Goal: Transaction & Acquisition: Subscribe to service/newsletter

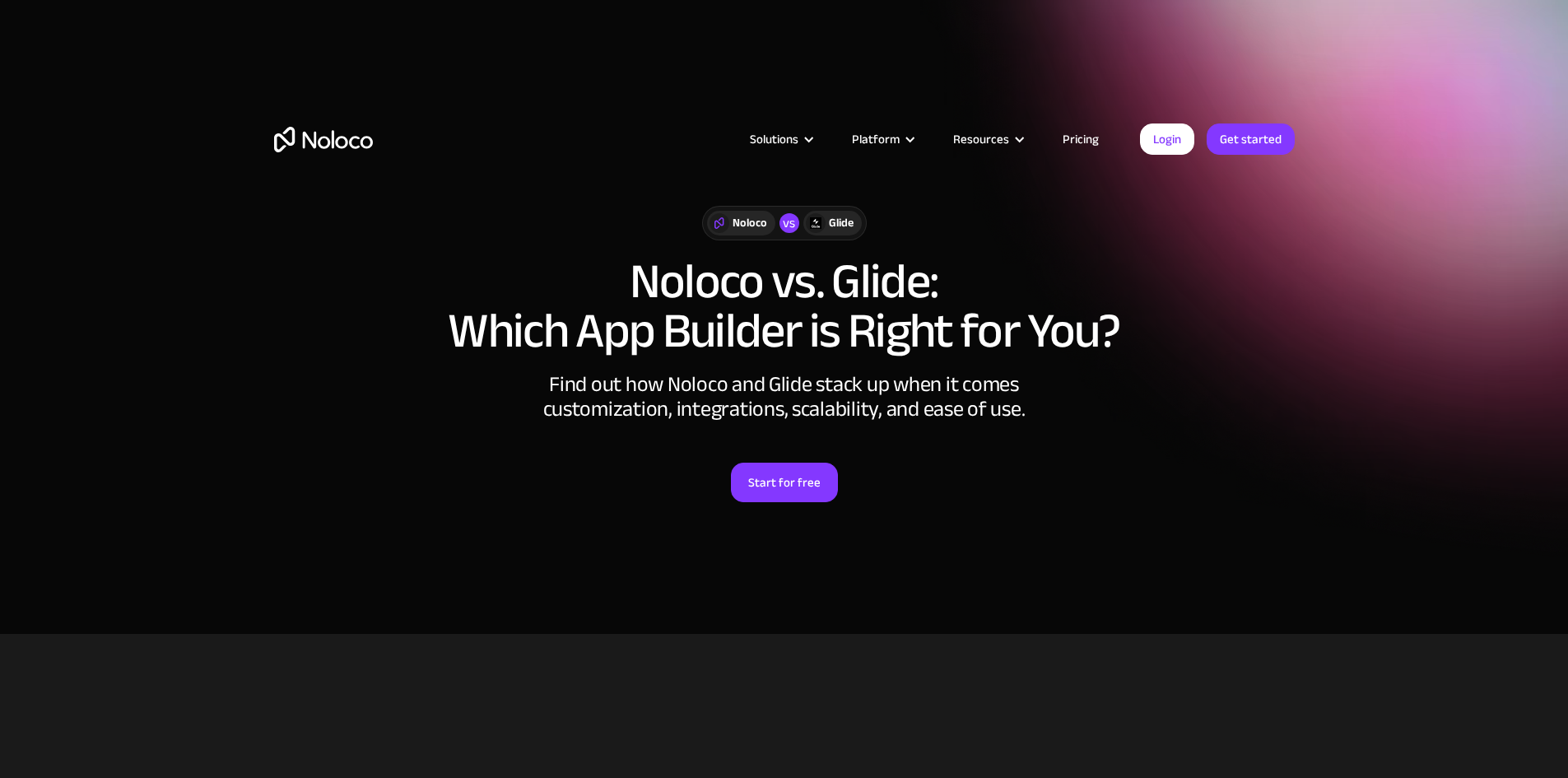
click at [1087, 140] on link "Pricing" at bounding box center [1080, 139] width 77 height 21
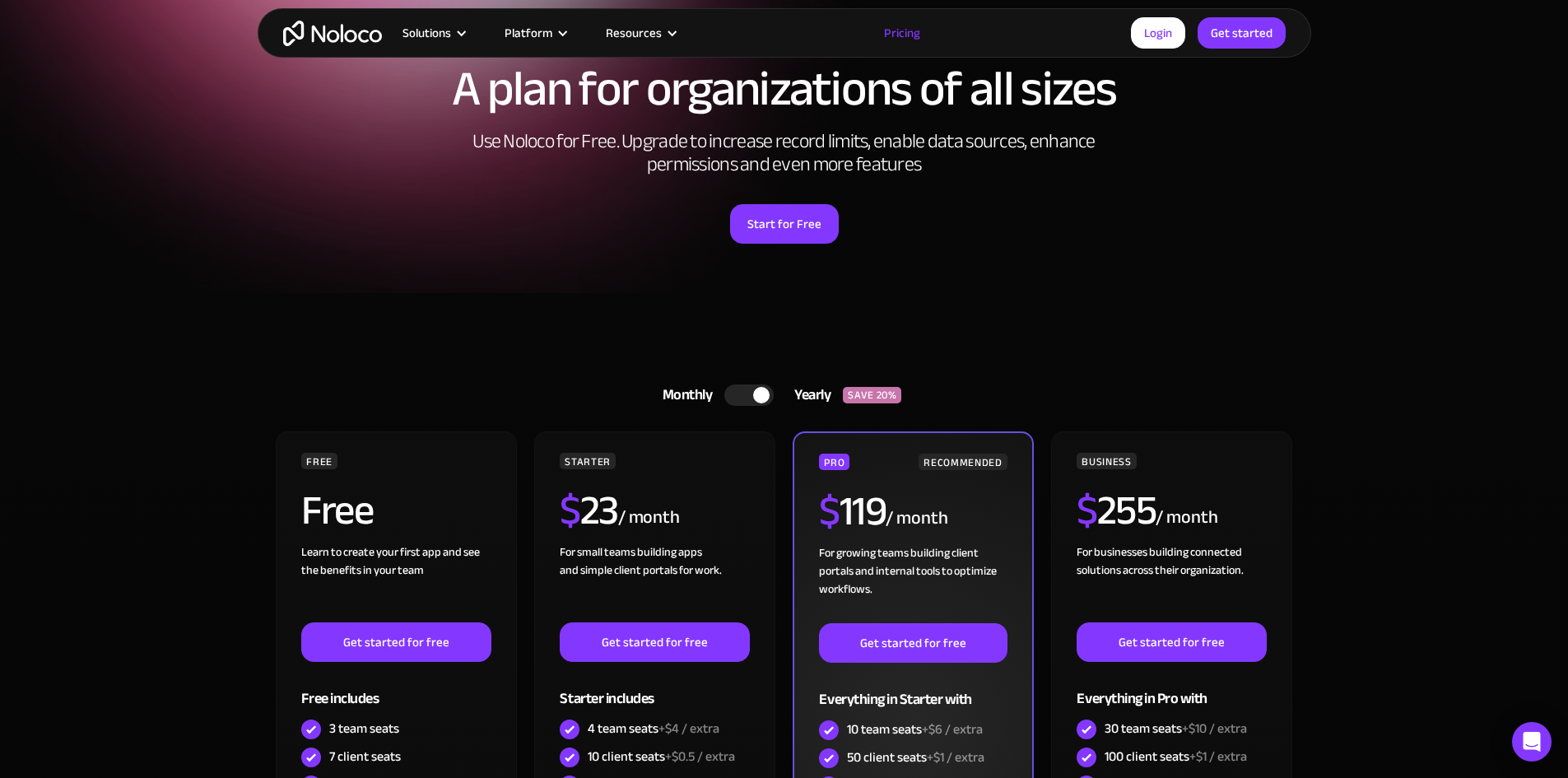
scroll to position [329, 0]
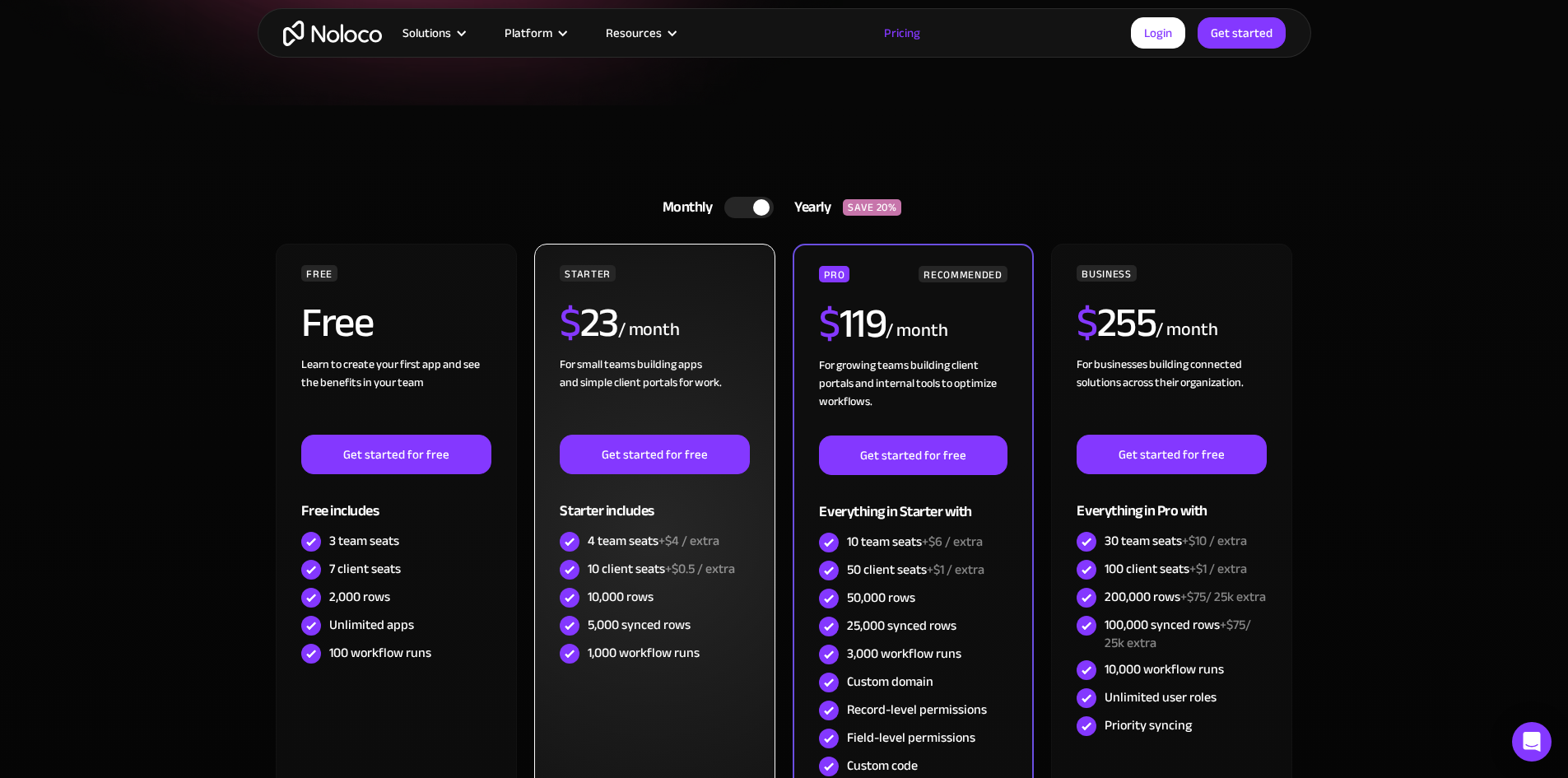
click at [725, 344] on div "$ 23 / month" at bounding box center [654, 329] width 190 height 54
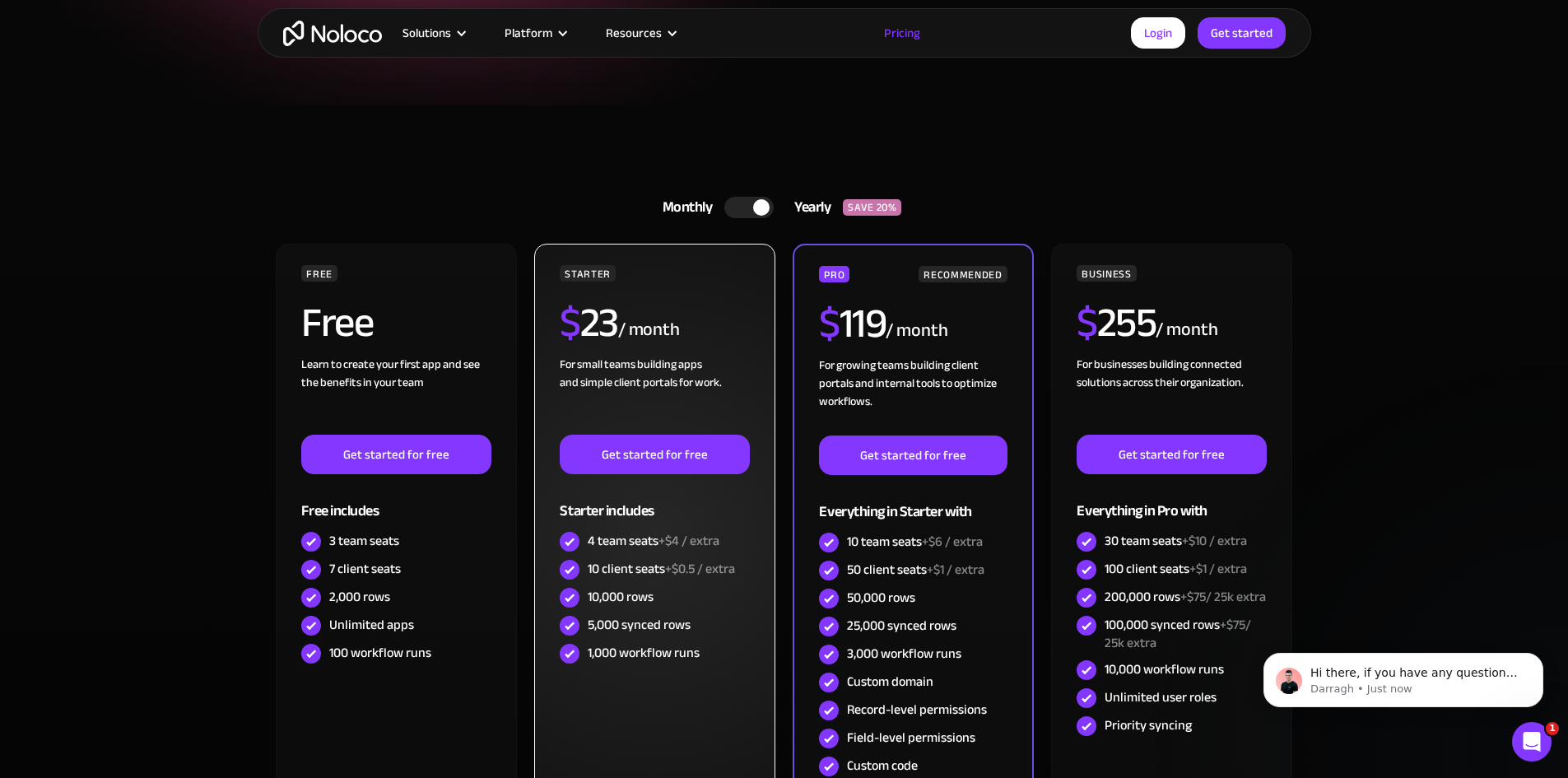
scroll to position [0, 0]
click at [697, 358] on div "For small teams building apps and simple client portals for work. ‍" at bounding box center [654, 395] width 190 height 79
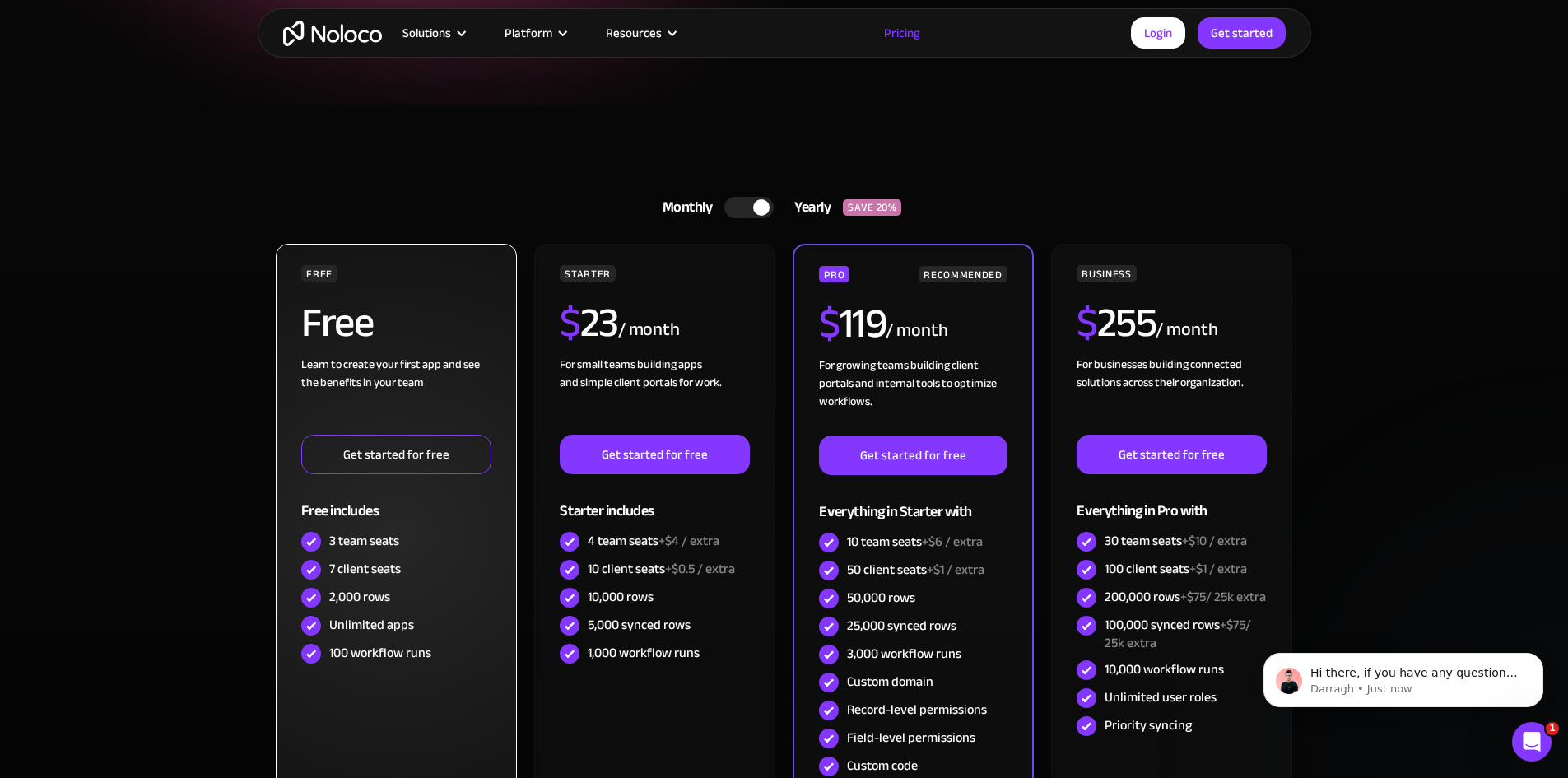
click at [396, 467] on link "Get started for free" at bounding box center [396, 455] width 190 height 39
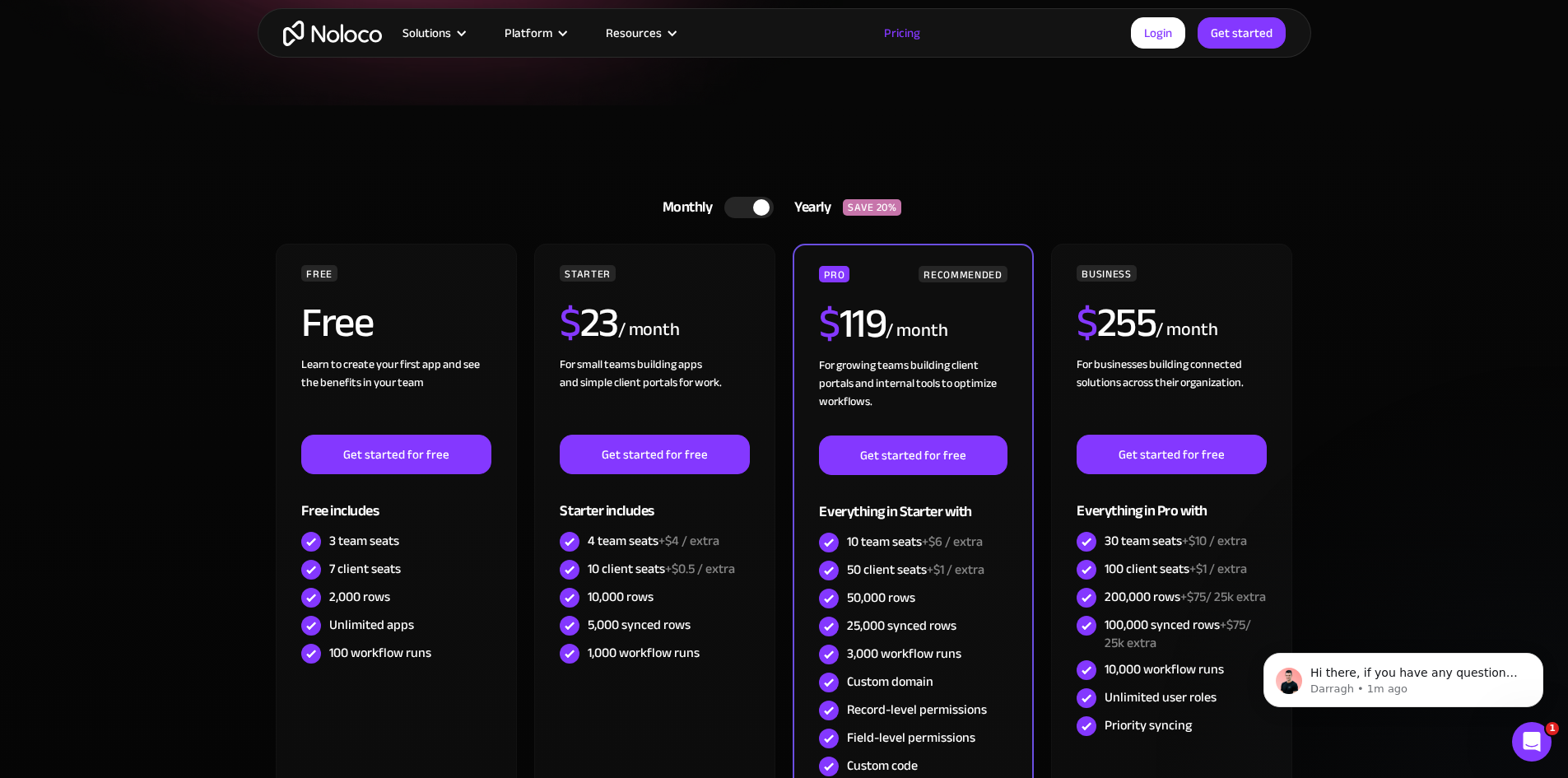
click at [1472, 255] on section "Monthly Yearly SAVE 20% Monthly Yearly SAVE 20% FREE Free Learn to create your …" at bounding box center [784, 533] width 1568 height 855
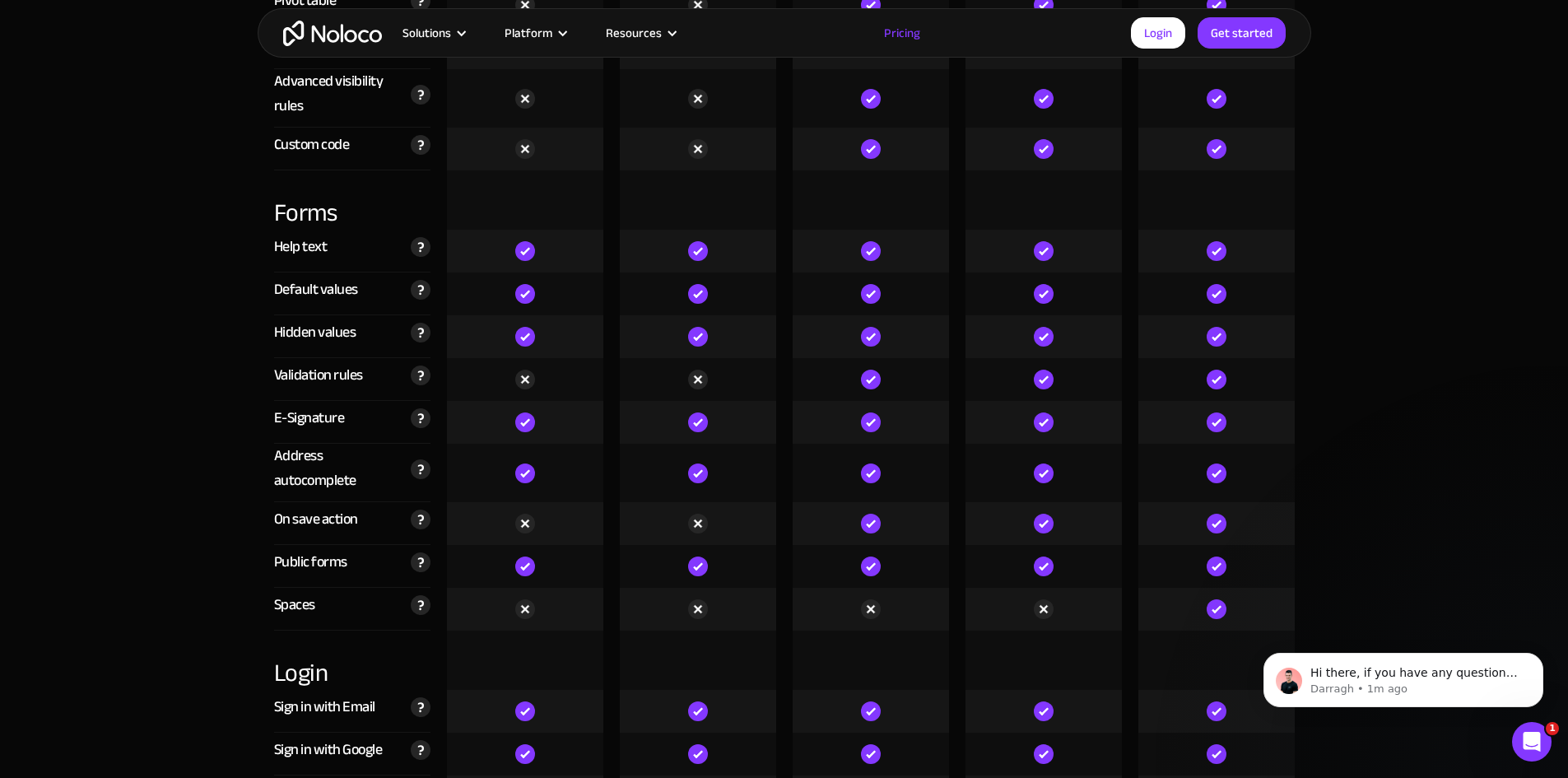
scroll to position [5024, 0]
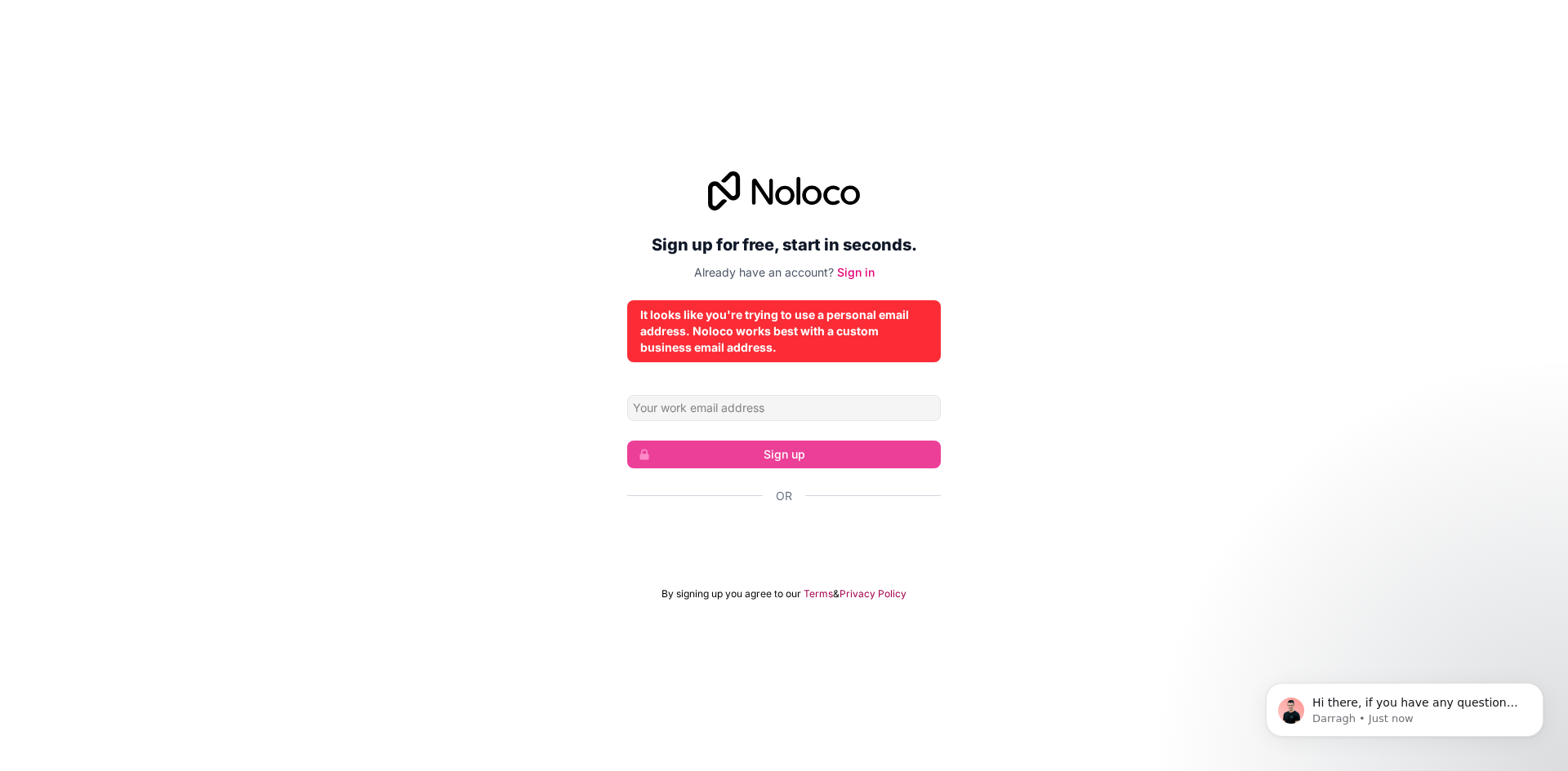
drag, startPoint x: 879, startPoint y: 321, endPoint x: 743, endPoint y: 322, distance: 136.0
click at [743, 322] on div "It looks like you're trying to use a personal email address. Noloco works best …" at bounding box center [784, 332] width 288 height 49
drag, startPoint x: 739, startPoint y: 331, endPoint x: 888, endPoint y: 331, distance: 149.0
click at [888, 331] on div "It looks like you're trying to use a personal email address. Noloco works best …" at bounding box center [784, 332] width 288 height 49
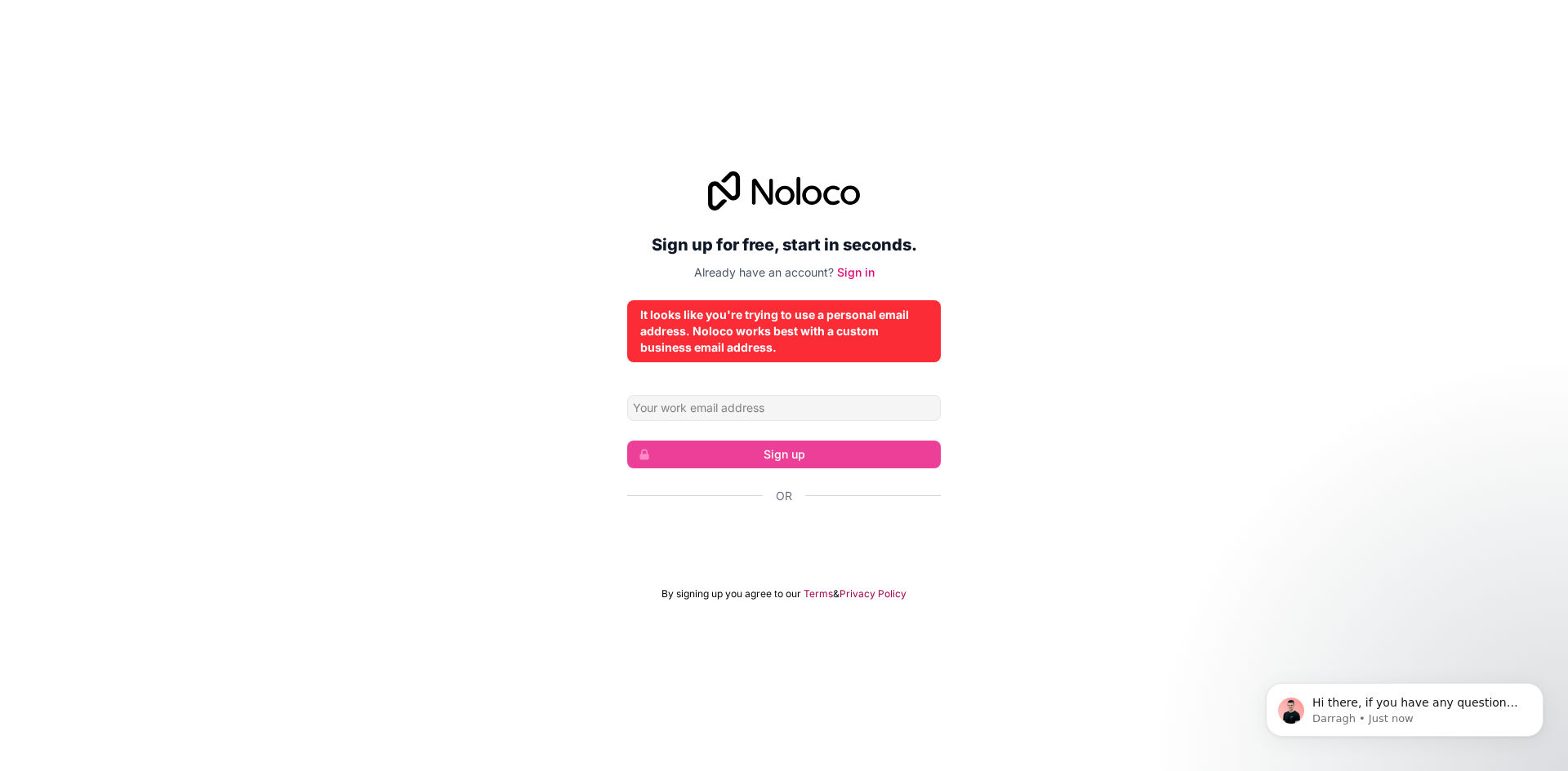
click at [1134, 219] on div "Sign up for free, start in seconds. Already have an account? Sign in It looks l…" at bounding box center [784, 386] width 1568 height 475
